Goal: Check status: Check status

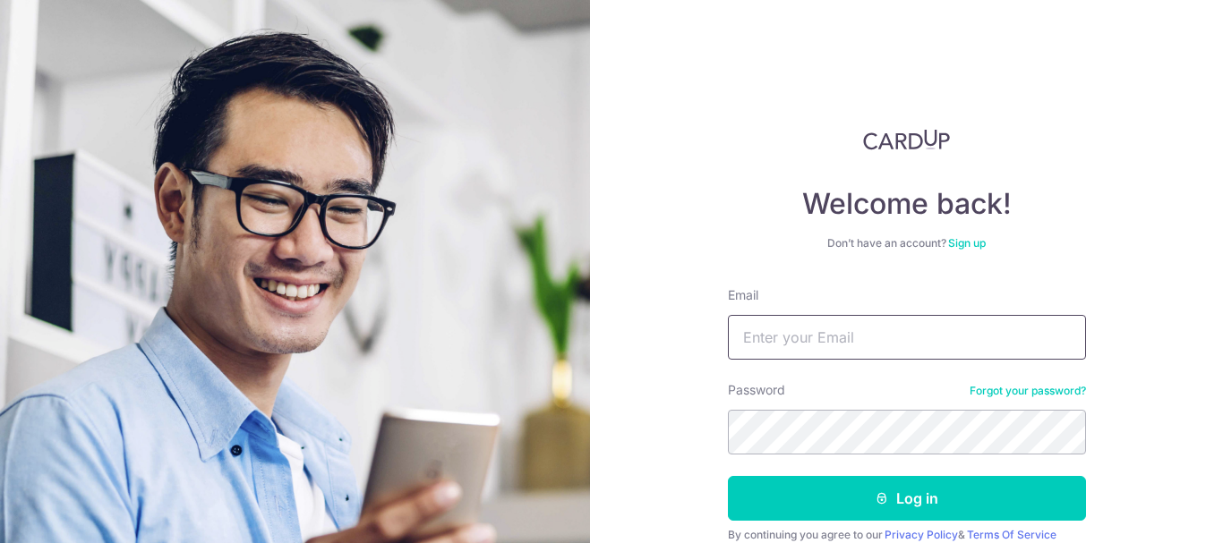
type input "[EMAIL_ADDRESS][DOMAIN_NAME]"
click at [859, 490] on button "Log in" at bounding box center [907, 498] width 358 height 45
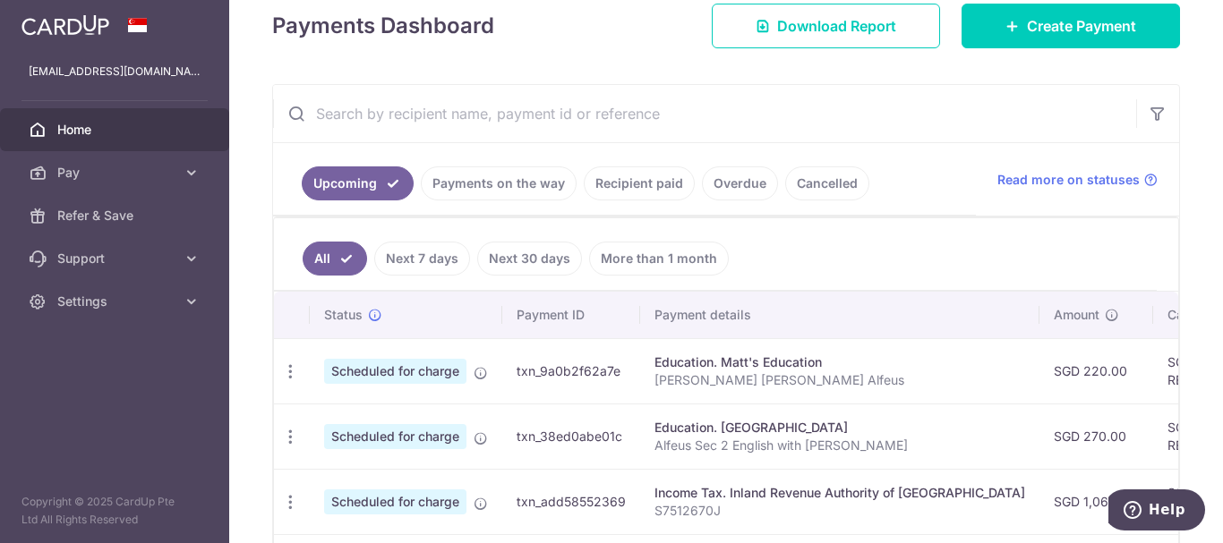
scroll to position [262, 0]
click at [628, 181] on link "Recipient paid" at bounding box center [639, 183] width 111 height 34
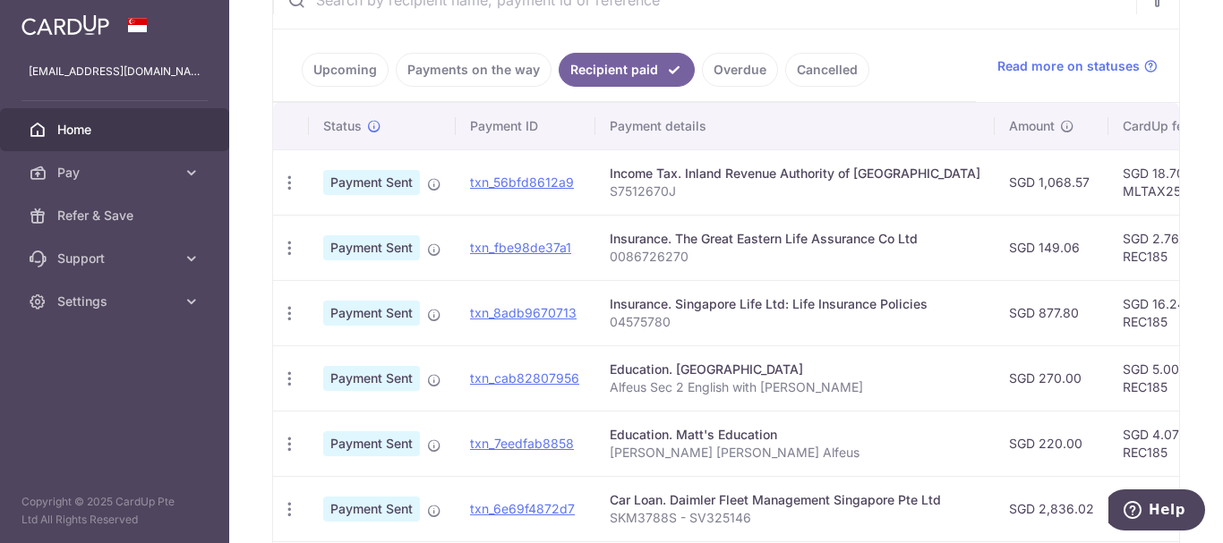
scroll to position [95, 0]
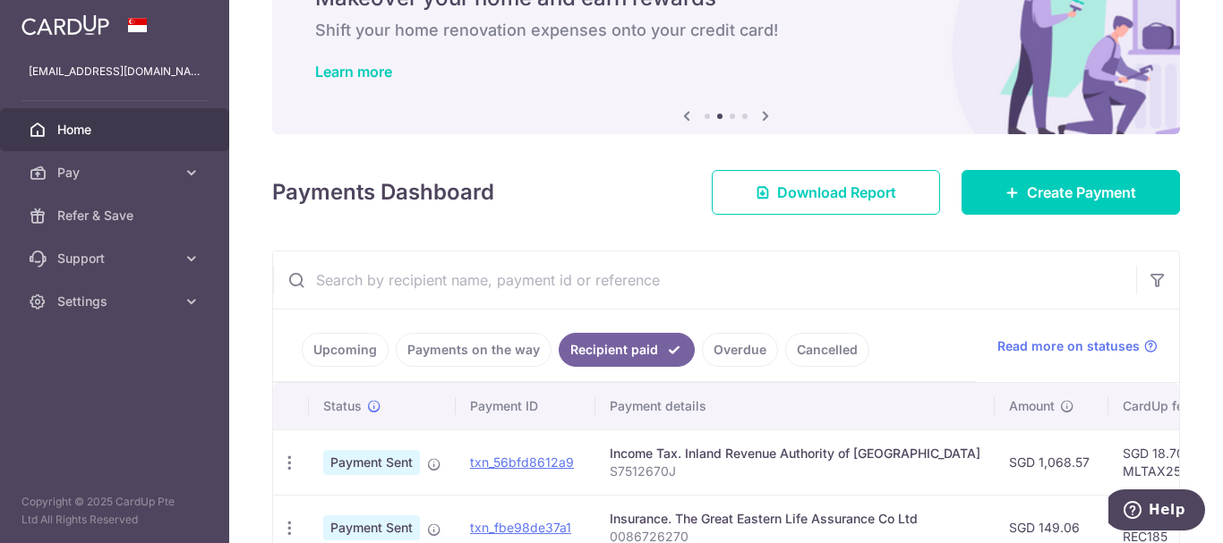
click at [346, 343] on link "Upcoming" at bounding box center [345, 350] width 87 height 34
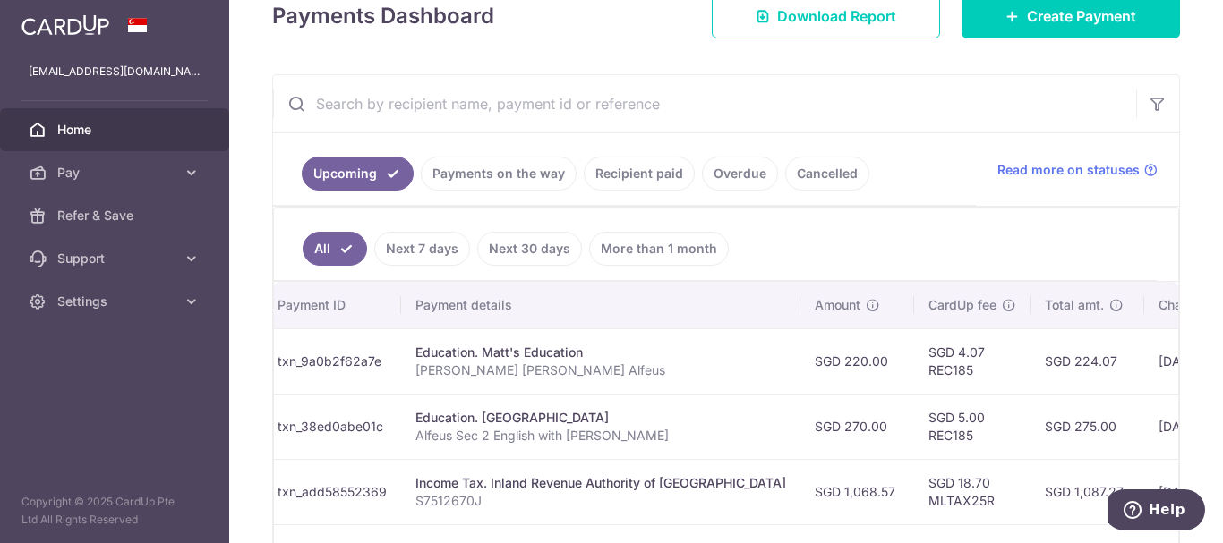
scroll to position [209, 0]
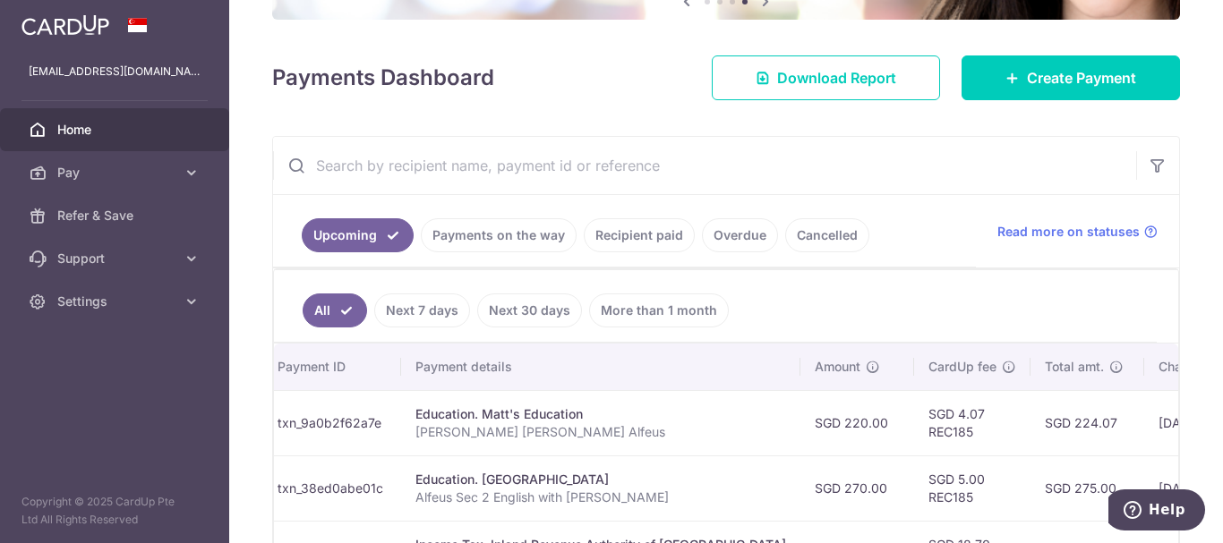
click at [403, 309] on link "Next 7 days" at bounding box center [422, 311] width 96 height 34
